Goal: Register for event/course

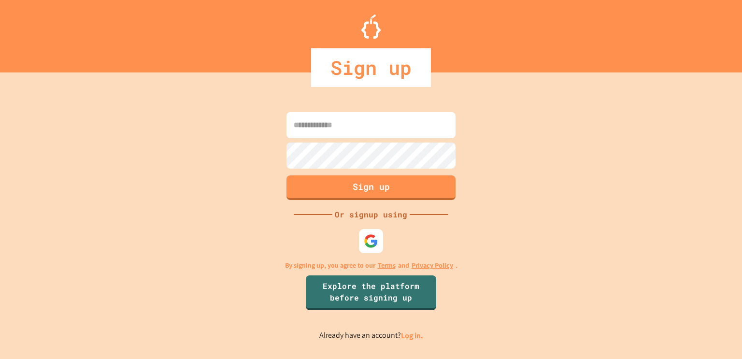
click at [327, 137] on input at bounding box center [371, 125] width 169 height 26
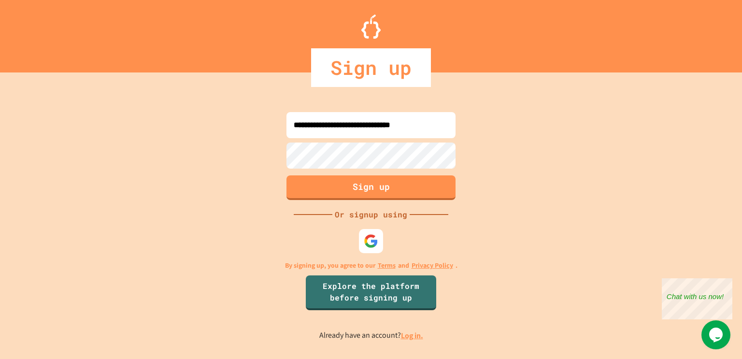
type input "**********"
click at [361, 188] on button "Sign up" at bounding box center [371, 186] width 173 height 25
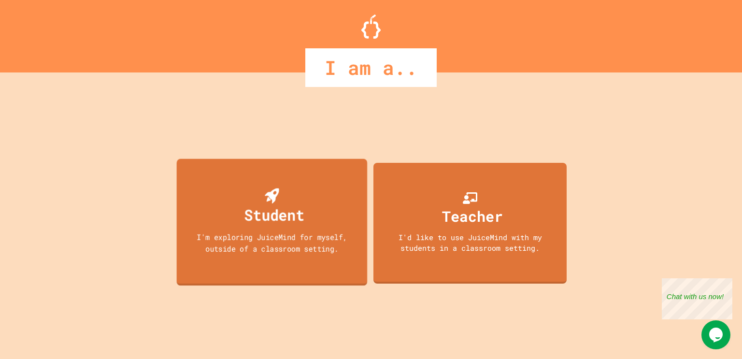
click at [298, 188] on div "Student I'm exploring JuiceMind for myself, outside of a classroom setting." at bounding box center [272, 222] width 191 height 127
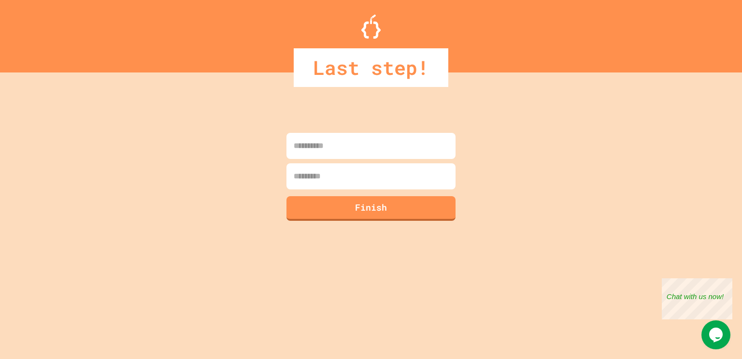
click at [348, 147] on input at bounding box center [371, 146] width 169 height 26
type input "**********"
click at [353, 166] on input at bounding box center [371, 176] width 169 height 26
type input "*********"
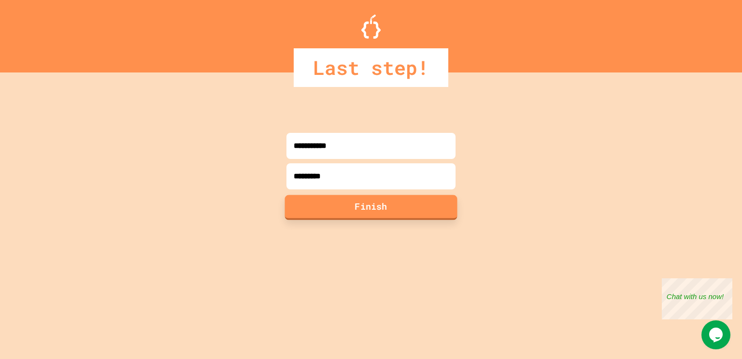
click at [377, 203] on button "Finish" at bounding box center [371, 207] width 173 height 25
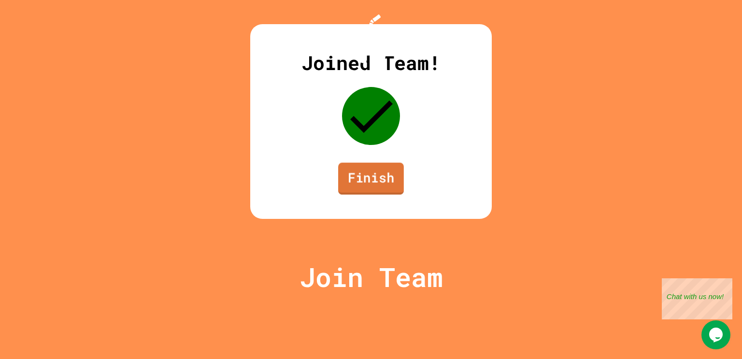
click at [375, 195] on link "Finish" at bounding box center [371, 179] width 66 height 32
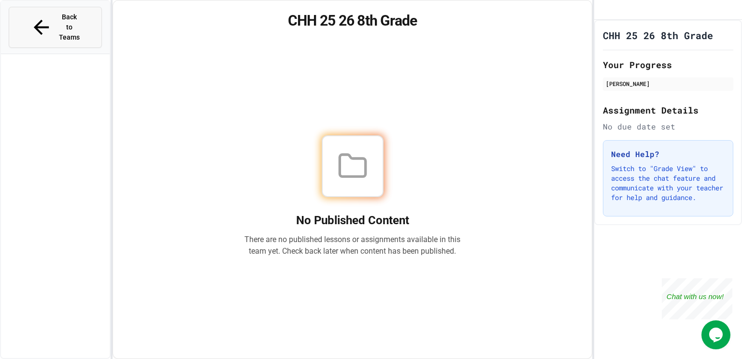
click at [58, 21] on span "Back to Teams" at bounding box center [69, 27] width 23 height 30
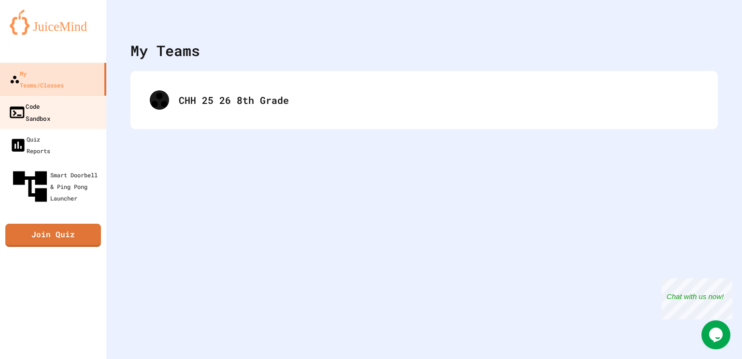
click at [81, 103] on link "Code Sandbox" at bounding box center [54, 112] width 110 height 34
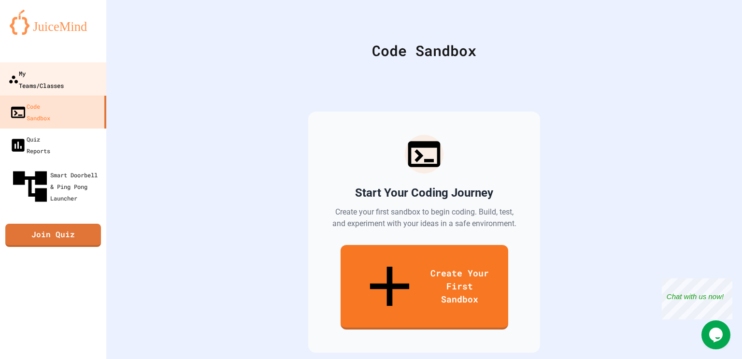
click at [46, 75] on div "My Teams/Classes" at bounding box center [36, 79] width 56 height 24
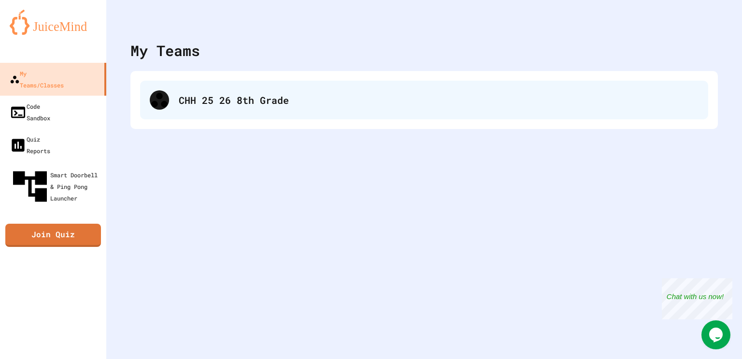
click at [403, 110] on div "CHH 25 26 8th Grade" at bounding box center [424, 100] width 568 height 39
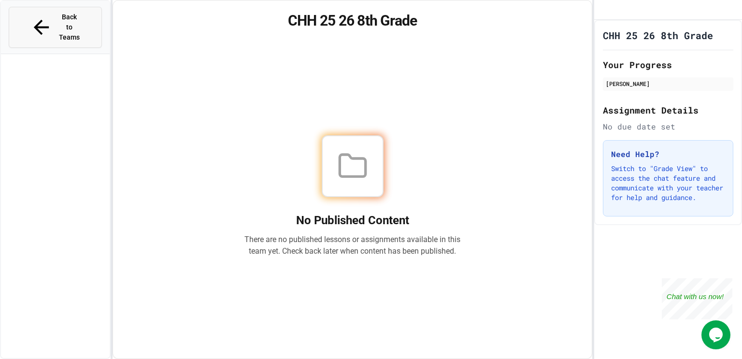
click at [81, 16] on span "Back to Teams" at bounding box center [69, 27] width 23 height 30
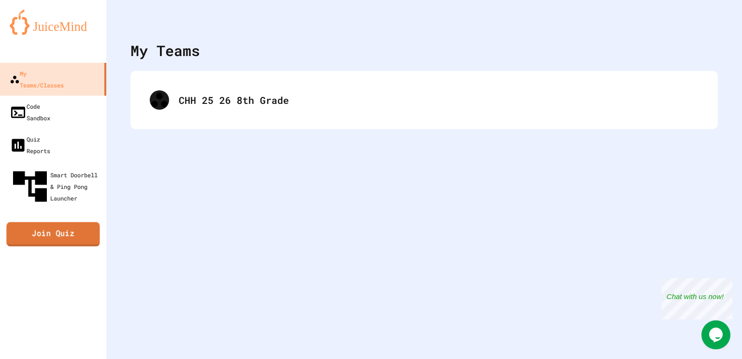
click at [54, 222] on link "Join Quiz" at bounding box center [52, 234] width 93 height 24
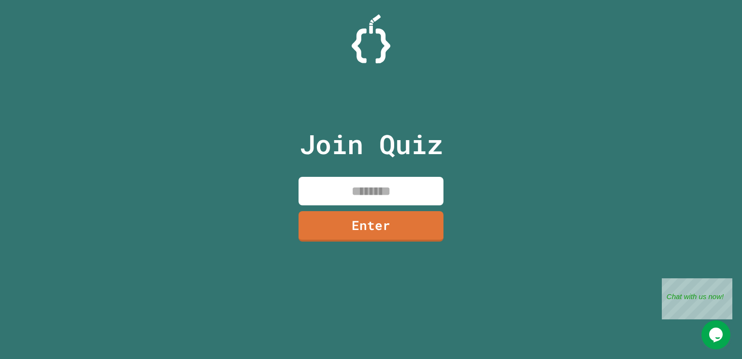
click at [409, 201] on input at bounding box center [371, 191] width 145 height 29
type input "********"
click at [393, 230] on link "Enter" at bounding box center [371, 225] width 143 height 32
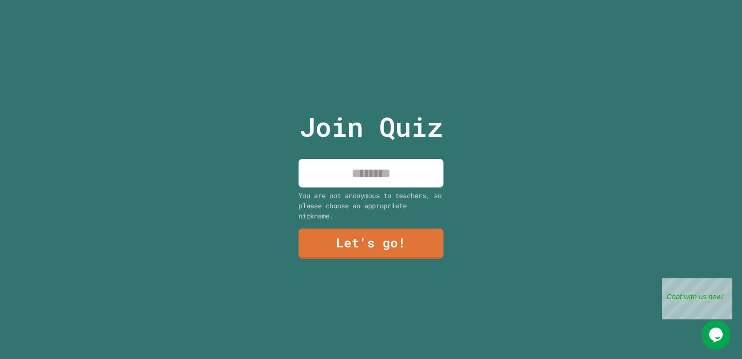
click at [358, 163] on input at bounding box center [371, 173] width 145 height 29
type input "**"
click at [363, 241] on link "Let's go!" at bounding box center [371, 243] width 147 height 32
click at [371, 0] on div at bounding box center [371, 0] width 0 height 0
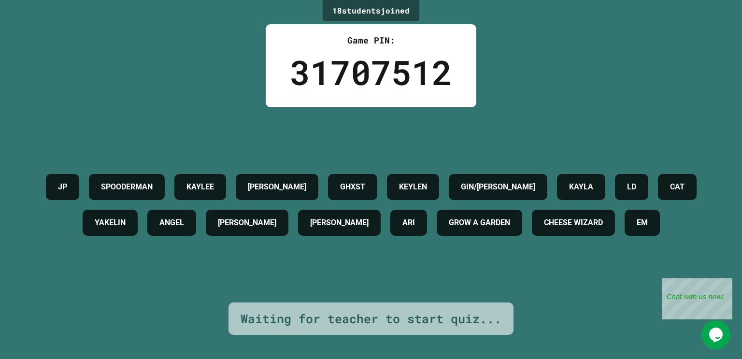
click at [715, 334] on icon "Chat widget" at bounding box center [716, 335] width 14 height 14
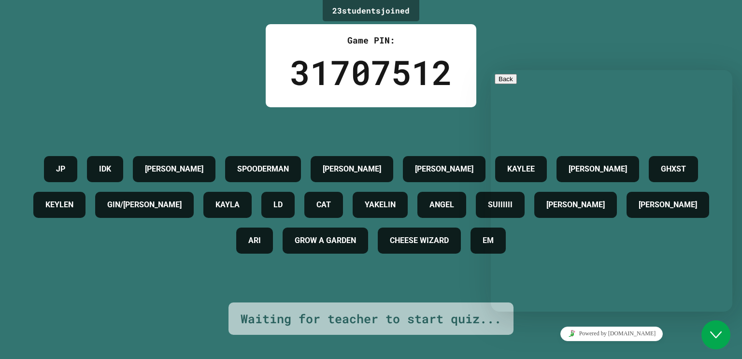
click at [710, 333] on div "Close Chat This icon closes the chat window." at bounding box center [716, 335] width 29 height 12
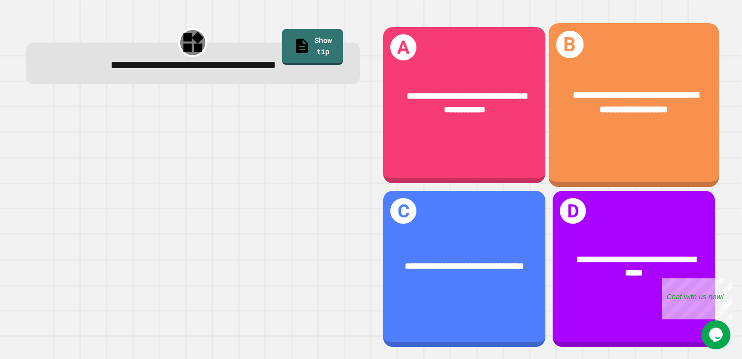
click at [612, 131] on div "**********" at bounding box center [634, 102] width 170 height 67
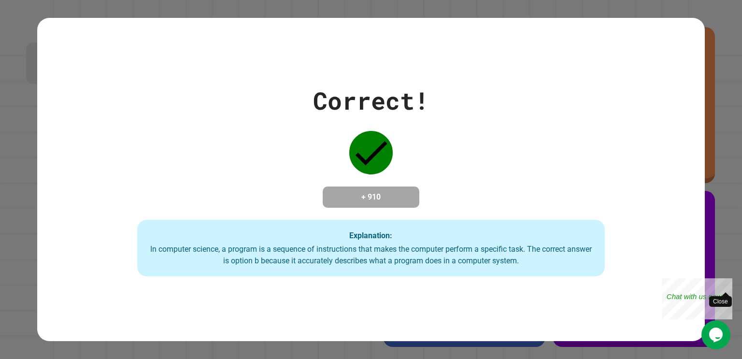
click at [728, 284] on div "Close" at bounding box center [726, 284] width 12 height 12
click at [740, 11] on div "Correct! + 910 Explanation: In computer science, a program is a sequence of ins…" at bounding box center [371, 179] width 742 height 359
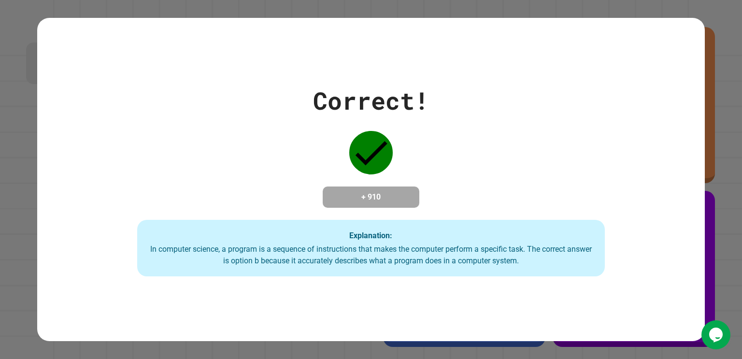
click at [740, 11] on div "Correct! + 910 Explanation: In computer science, a program is a sequence of ins…" at bounding box center [371, 179] width 742 height 359
click at [365, 141] on icon at bounding box center [370, 152] width 43 height 43
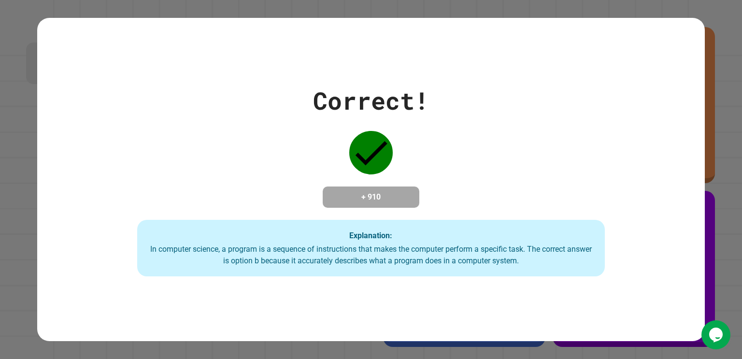
click at [365, 141] on icon at bounding box center [370, 152] width 43 height 43
click at [686, 161] on div "Correct! + 910 Explanation: In computer science, a program is a sequence of ins…" at bounding box center [371, 180] width 668 height 194
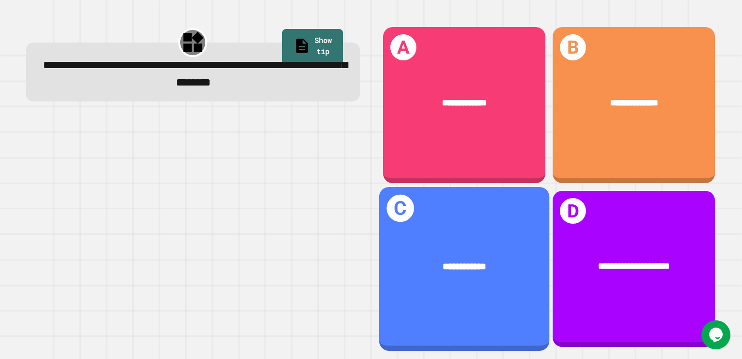
click at [455, 237] on div "**********" at bounding box center [464, 269] width 170 height 164
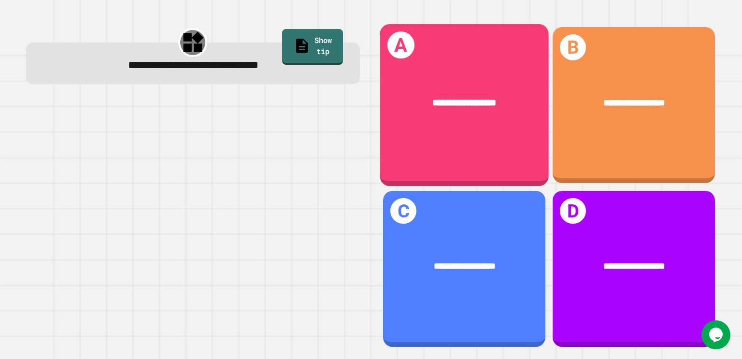
click at [506, 11] on div "**********" at bounding box center [371, 179] width 742 height 359
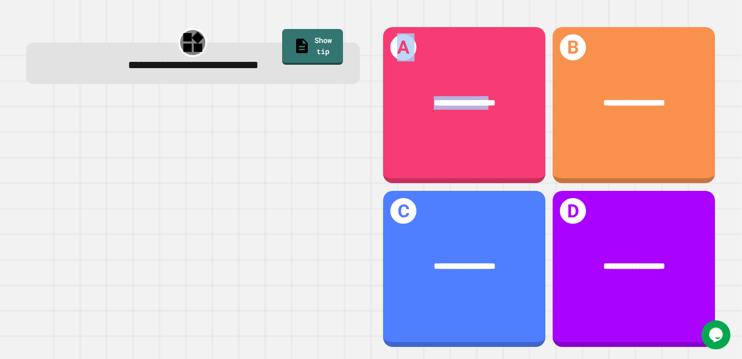
drag, startPoint x: 494, startPoint y: 123, endPoint x: 361, endPoint y: 167, distance: 140.3
click at [361, 167] on div "**********" at bounding box center [371, 187] width 713 height 344
click at [361, 167] on div "**********" at bounding box center [193, 187] width 356 height 344
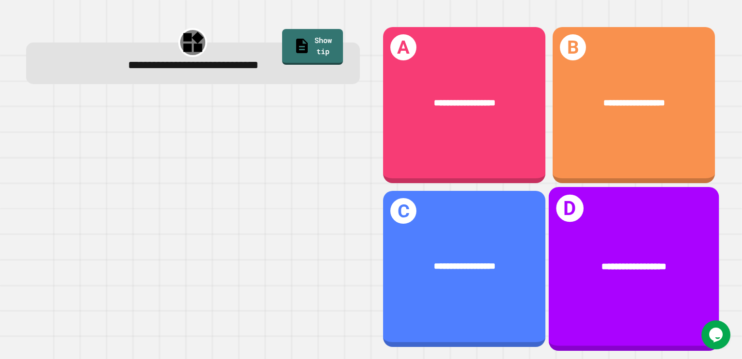
click at [662, 264] on span "**********" at bounding box center [634, 266] width 65 height 10
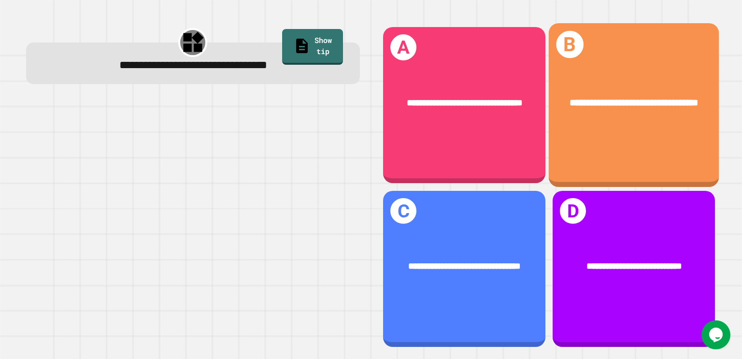
click at [657, 98] on span "**********" at bounding box center [634, 103] width 129 height 10
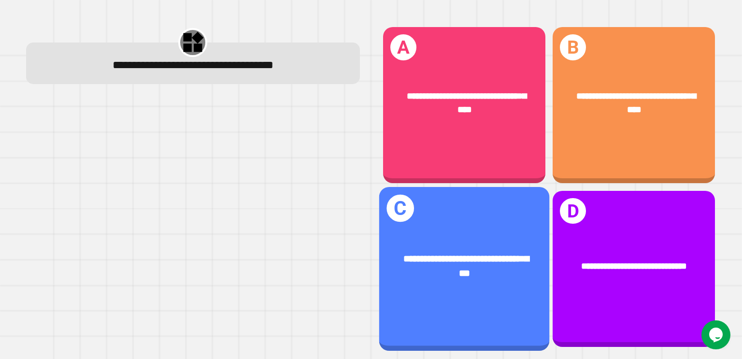
click at [506, 217] on div "**********" at bounding box center [464, 269] width 170 height 164
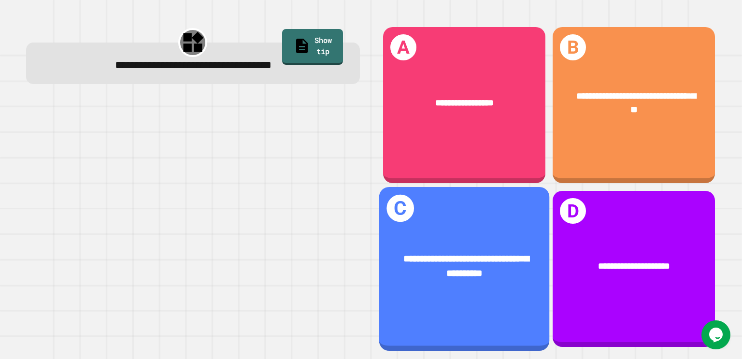
click at [484, 276] on span "**********" at bounding box center [466, 266] width 125 height 24
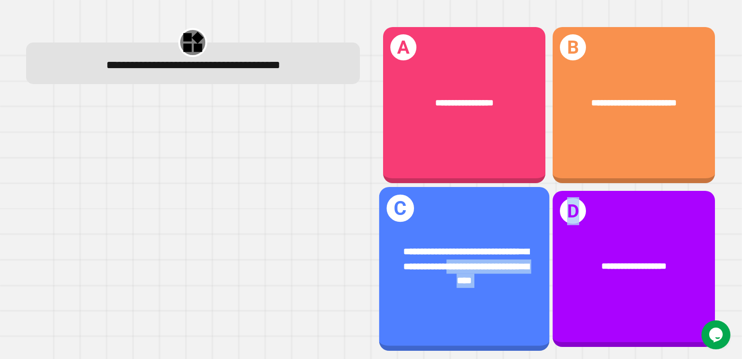
drag, startPoint x: 572, startPoint y: 253, endPoint x: 489, endPoint y: 263, distance: 84.3
click at [489, 263] on div "**********" at bounding box center [549, 186] width 349 height 337
click at [489, 263] on span "**********" at bounding box center [466, 265] width 125 height 38
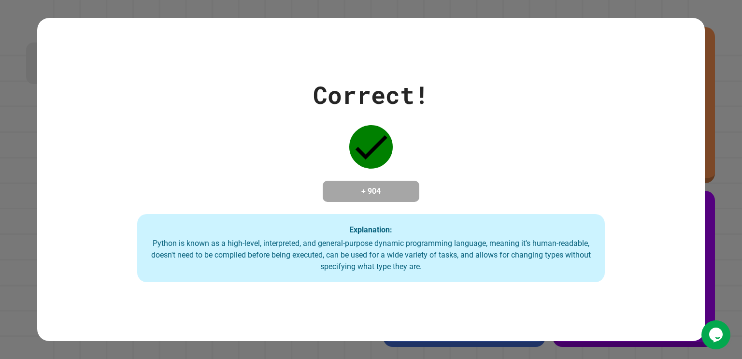
click at [624, 174] on div "Correct! + 904 Explanation: Python is known as a high-level, interpreted, and g…" at bounding box center [371, 180] width 668 height 206
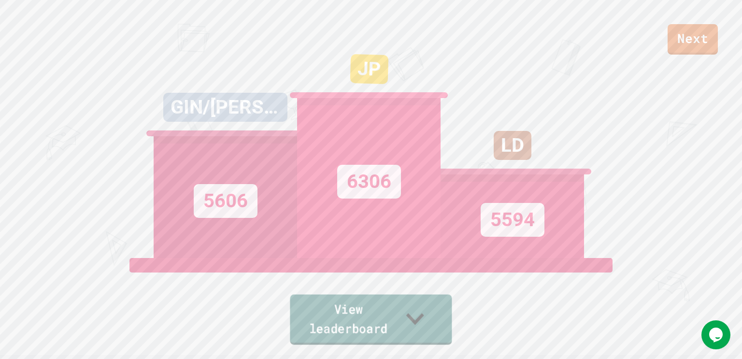
click at [342, 319] on link "View leaderboard" at bounding box center [371, 320] width 162 height 50
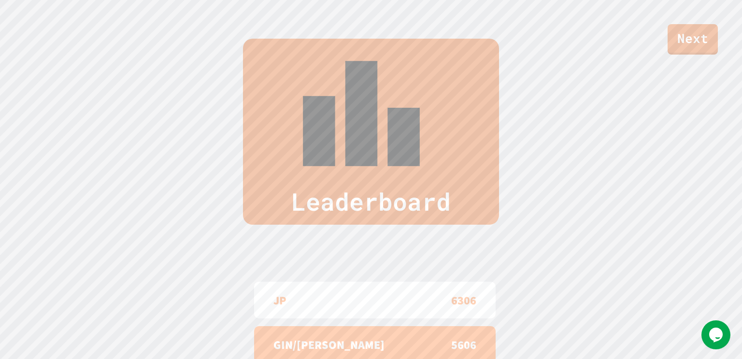
scroll to position [398, 0]
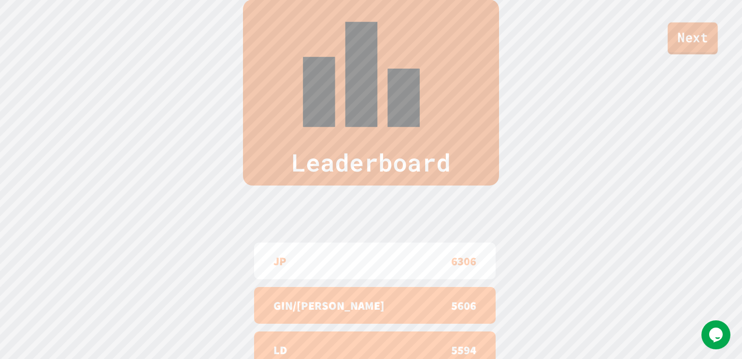
click at [693, 41] on link "Next" at bounding box center [693, 38] width 50 height 32
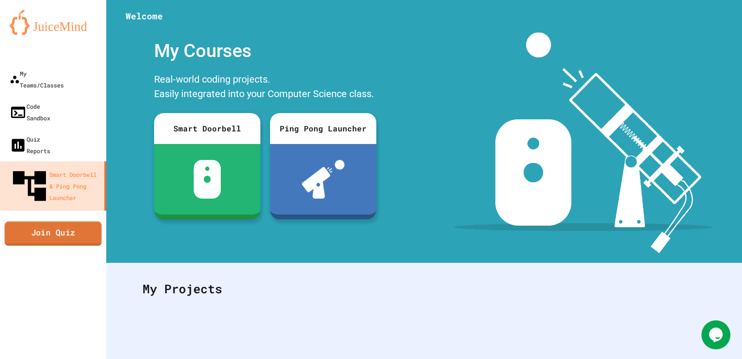
click at [54, 221] on link "Join Quiz" at bounding box center [52, 233] width 97 height 24
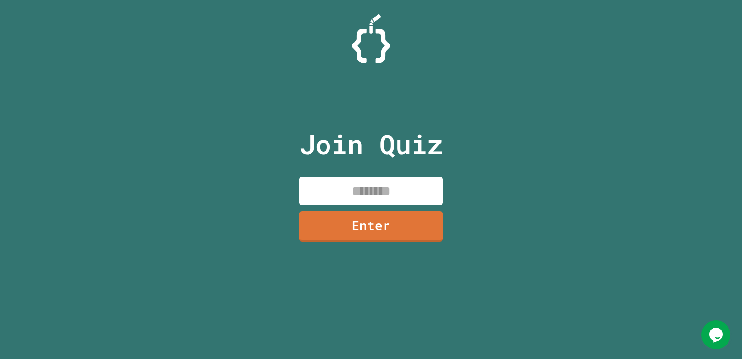
click at [388, 188] on input at bounding box center [371, 191] width 145 height 29
type input "********"
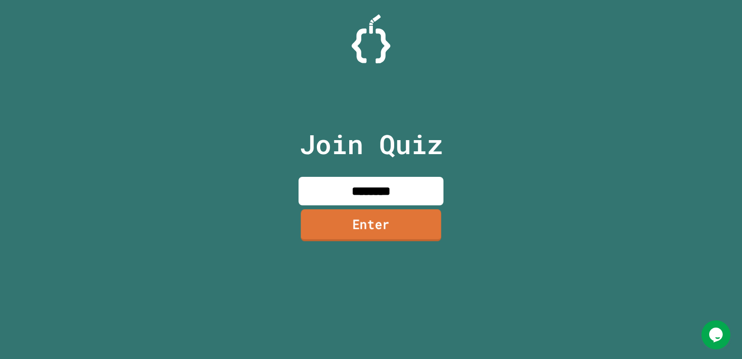
click at [405, 228] on link "Enter" at bounding box center [371, 225] width 141 height 32
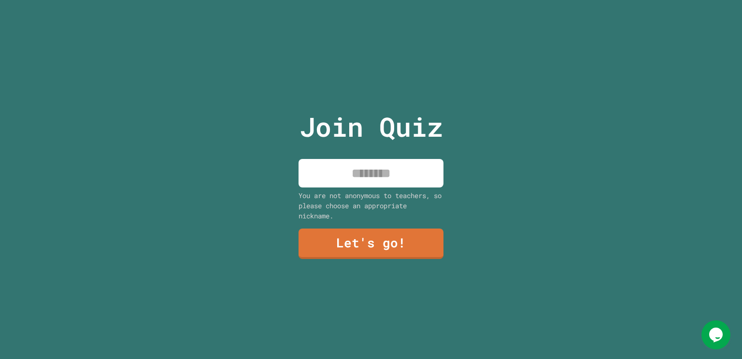
click at [361, 187] on input at bounding box center [371, 173] width 145 height 29
type input "**********"
click at [375, 249] on link "Let's go!" at bounding box center [371, 243] width 146 height 32
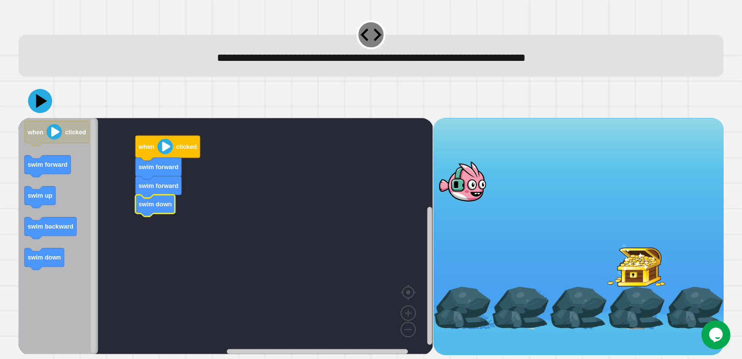
click at [163, 153] on image "Blockly Workspace" at bounding box center [165, 146] width 15 height 15
click at [165, 142] on image "Blockly Workspace" at bounding box center [165, 146] width 15 height 15
click at [167, 149] on image "Blockly Workspace" at bounding box center [165, 146] width 15 height 15
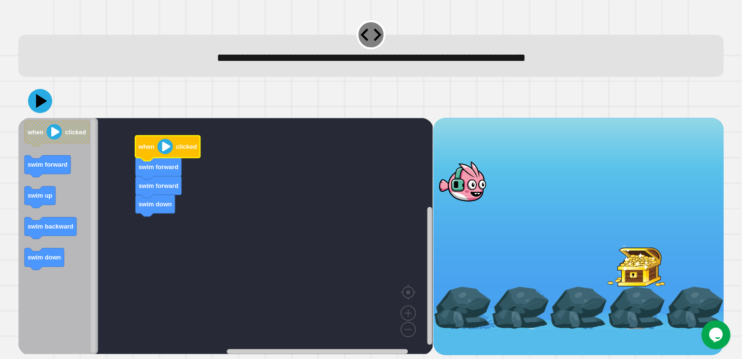
click at [167, 149] on image "Blockly Workspace" at bounding box center [165, 146] width 15 height 15
click at [165, 145] on image "Blockly Workspace" at bounding box center [165, 146] width 15 height 15
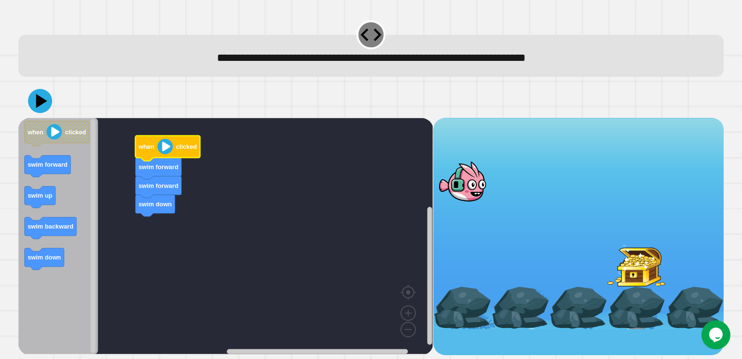
click at [165, 145] on image "Blockly Workspace" at bounding box center [165, 146] width 15 height 15
click at [88, 146] on g "when clicked swim forward swim up swim backward swim down" at bounding box center [57, 195] width 65 height 149
click at [164, 144] on image "Blockly Workspace" at bounding box center [165, 146] width 15 height 15
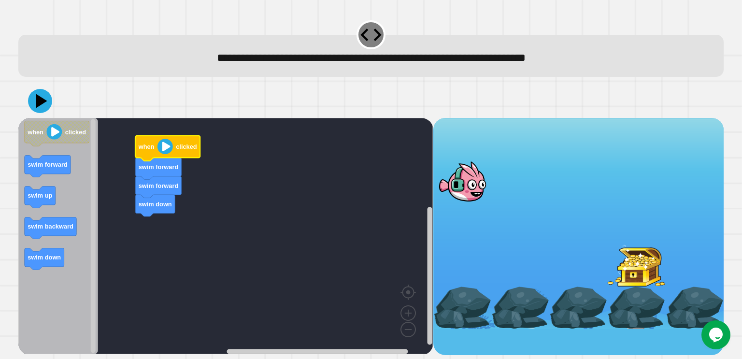
click at [164, 144] on image "Blockly Workspace" at bounding box center [165, 146] width 15 height 15
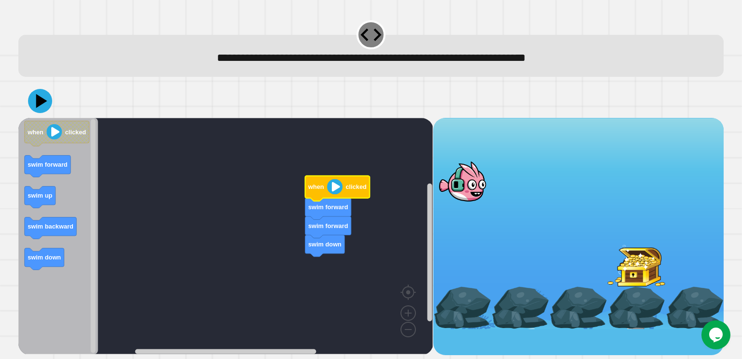
click at [333, 188] on image "Blockly Workspace" at bounding box center [334, 186] width 15 height 15
drag, startPoint x: 463, startPoint y: 188, endPoint x: 467, endPoint y: 190, distance: 5.4
click at [467, 190] on div at bounding box center [463, 181] width 58 height 42
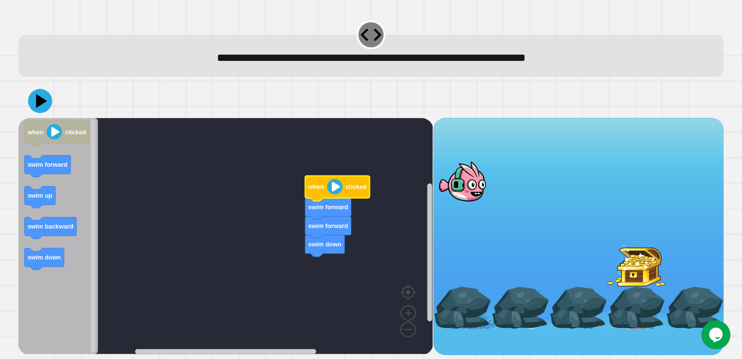
click at [337, 189] on image "Blockly Workspace" at bounding box center [334, 186] width 15 height 15
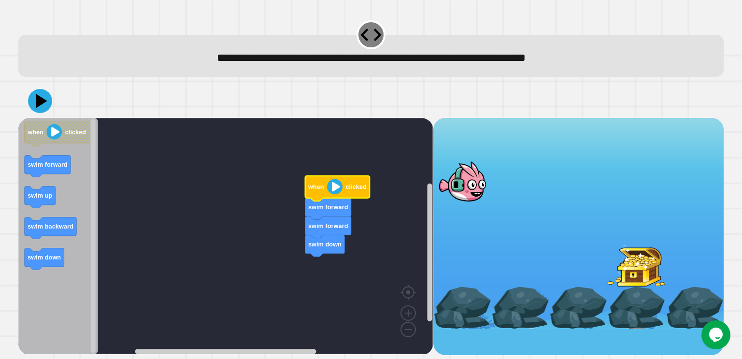
click at [337, 189] on image "Blockly Workspace" at bounding box center [334, 186] width 15 height 15
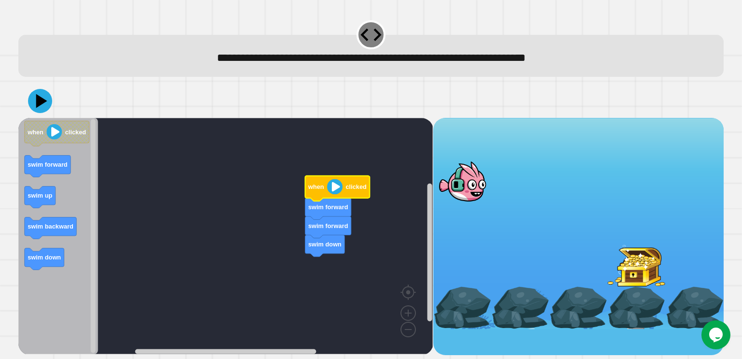
click at [337, 189] on image "Blockly Workspace" at bounding box center [334, 186] width 15 height 15
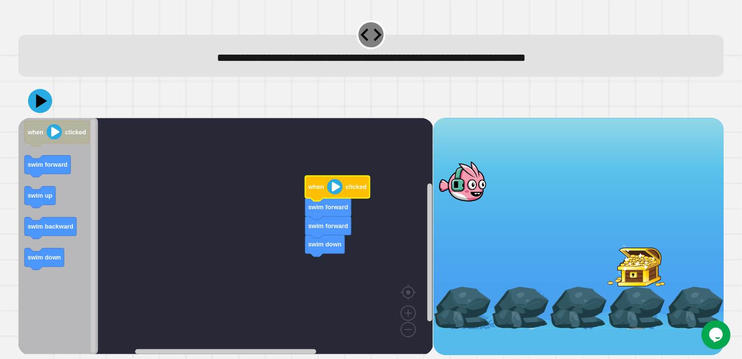
click at [337, 189] on image "Blockly Workspace" at bounding box center [334, 186] width 15 height 15
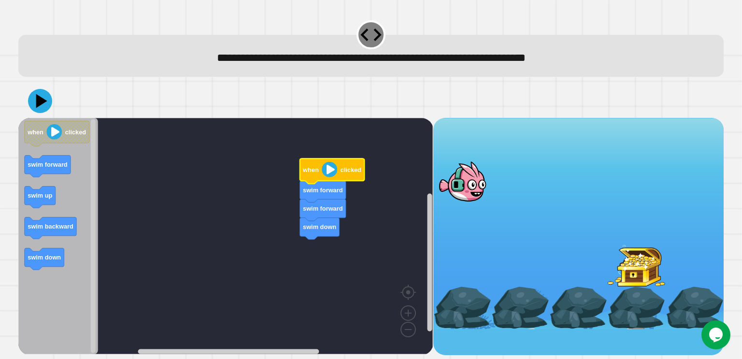
click at [323, 171] on image "Blockly Workspace" at bounding box center [329, 169] width 15 height 15
click at [39, 102] on icon at bounding box center [42, 100] width 14 height 17
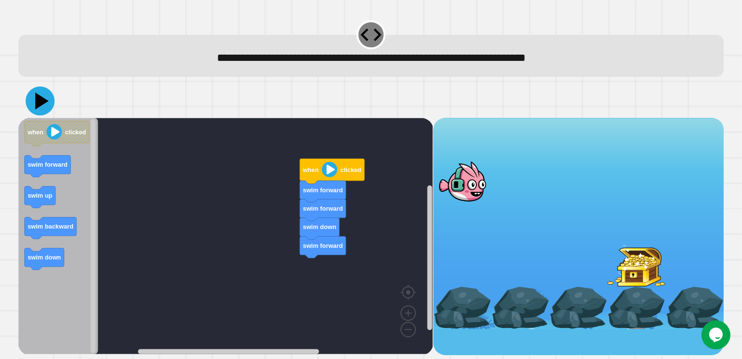
click at [34, 101] on icon at bounding box center [40, 101] width 29 height 29
click at [45, 107] on icon at bounding box center [40, 101] width 24 height 24
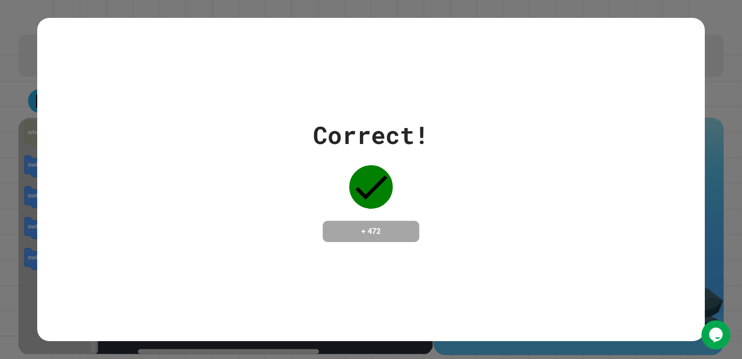
click at [379, 237] on h4 "+ 472" at bounding box center [371, 232] width 77 height 12
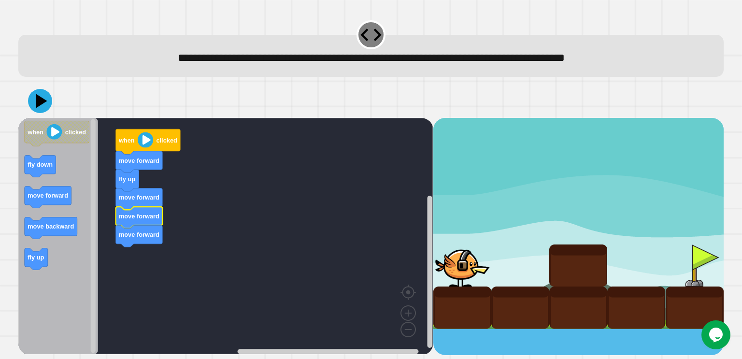
click at [149, 137] on image "Blockly Workspace" at bounding box center [145, 139] width 15 height 15
click at [38, 102] on icon at bounding box center [41, 101] width 11 height 14
click at [47, 105] on icon at bounding box center [40, 101] width 29 height 29
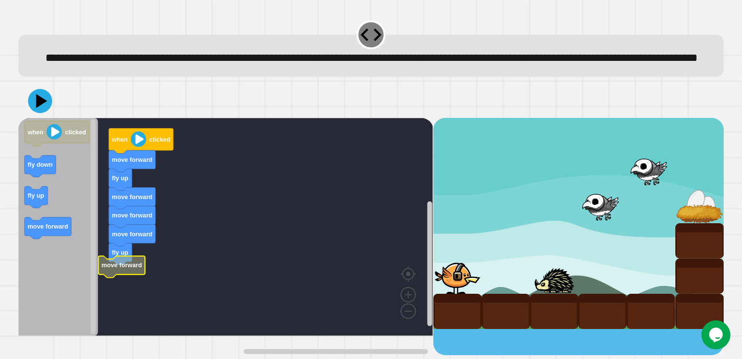
click at [138, 269] on text "move forward" at bounding box center [121, 264] width 41 height 7
click at [43, 109] on icon at bounding box center [42, 100] width 14 height 17
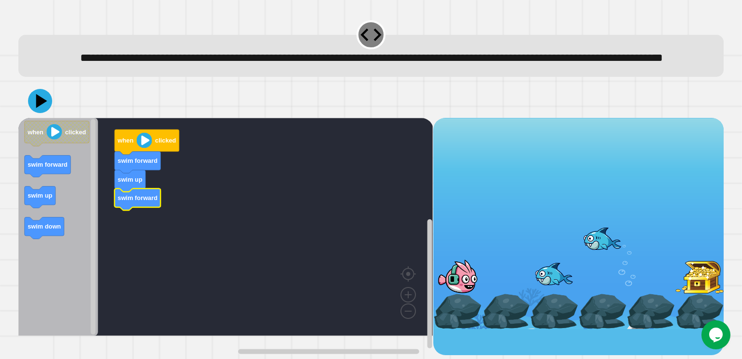
click at [58, 218] on icon "Blockly Workspace" at bounding box center [58, 227] width 80 height 218
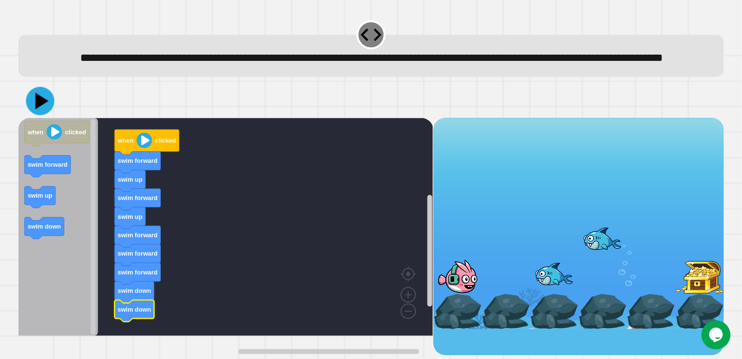
click at [40, 109] on icon at bounding box center [42, 101] width 13 height 16
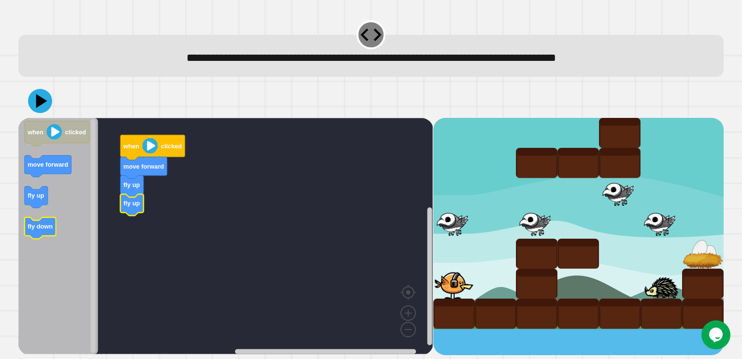
click at [38, 227] on text "fly down" at bounding box center [40, 226] width 25 height 7
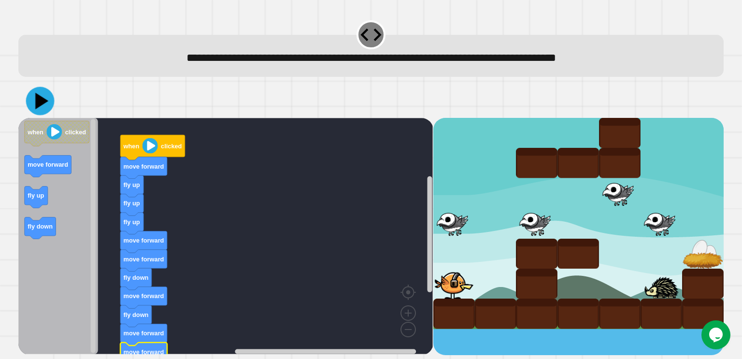
click at [43, 109] on icon at bounding box center [40, 101] width 29 height 29
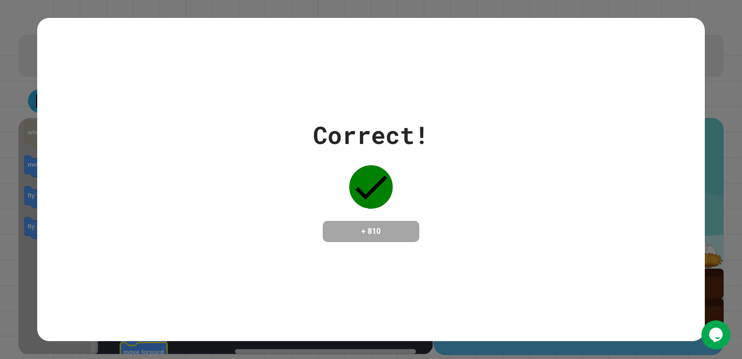
click at [404, 249] on div "Correct! + 810" at bounding box center [371, 179] width 668 height 323
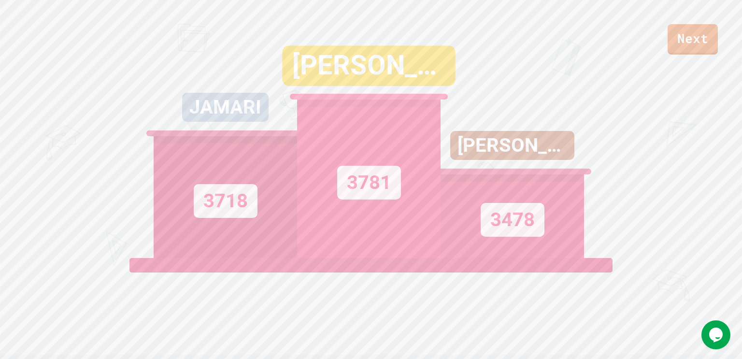
click at [512, 113] on div "[PERSON_NAME] 3478" at bounding box center [513, 137] width 144 height 242
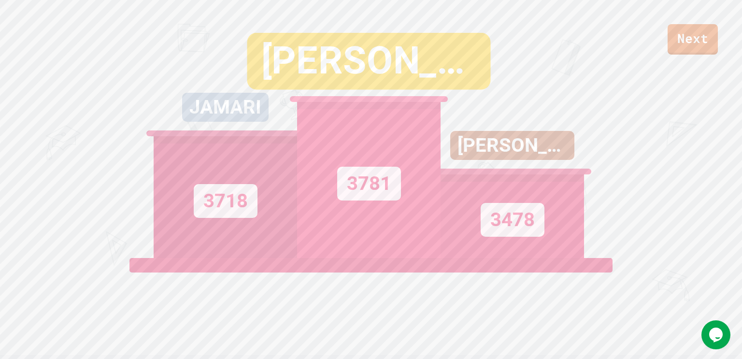
click at [512, 113] on div "[PERSON_NAME] 3478" at bounding box center [513, 137] width 144 height 242
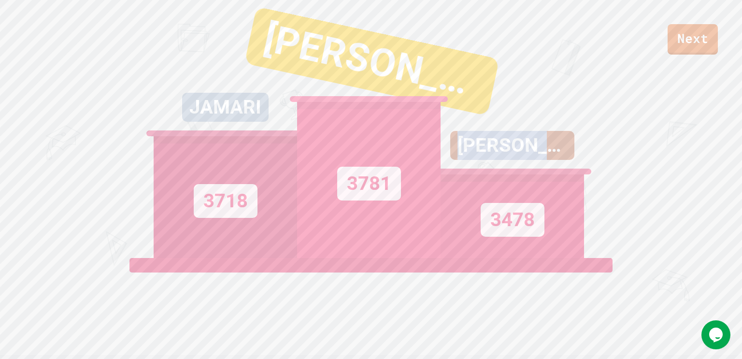
click at [512, 113] on div "[PERSON_NAME] 3478" at bounding box center [513, 137] width 144 height 242
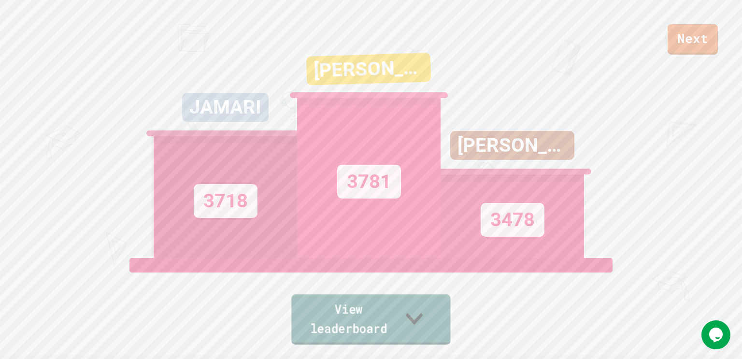
click at [398, 316] on link "View leaderboard" at bounding box center [370, 319] width 159 height 50
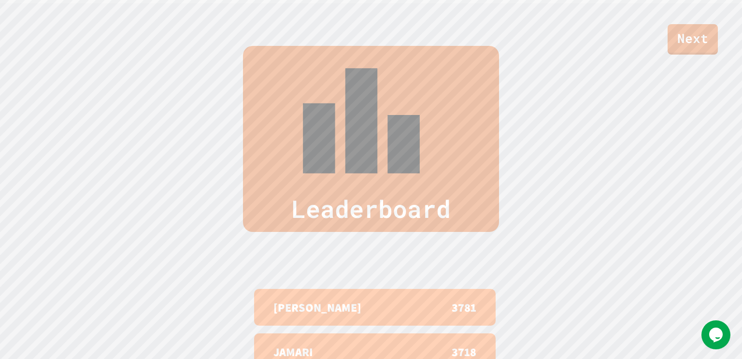
scroll to position [301, 0]
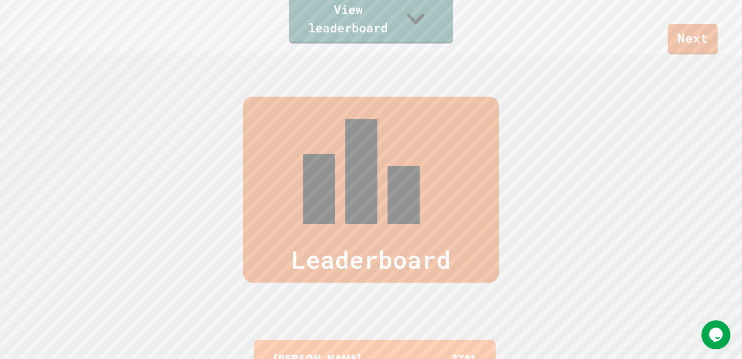
click at [665, 43] on div "Next" at bounding box center [371, 27] width 742 height 55
click at [667, 43] on div "Next" at bounding box center [371, 27] width 742 height 55
click at [685, 45] on link "Next" at bounding box center [693, 39] width 51 height 31
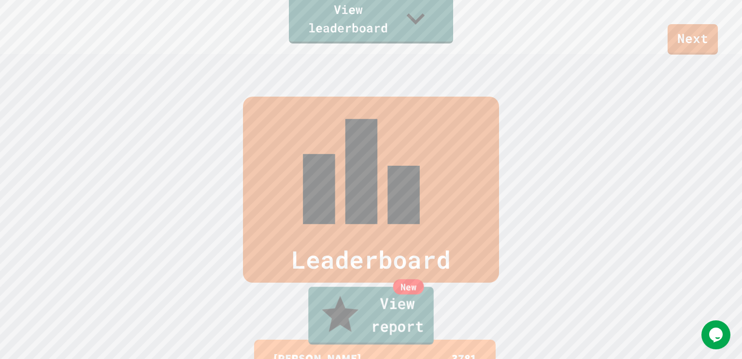
click at [411, 295] on div "New" at bounding box center [408, 286] width 31 height 15
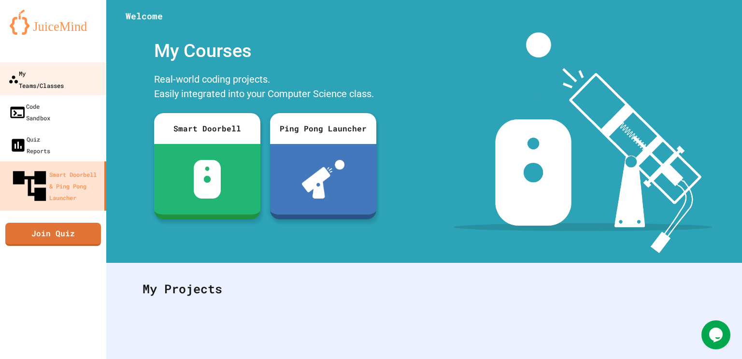
click at [61, 77] on div "My Teams/Classes" at bounding box center [36, 79] width 56 height 24
